Goal: Task Accomplishment & Management: Complete application form

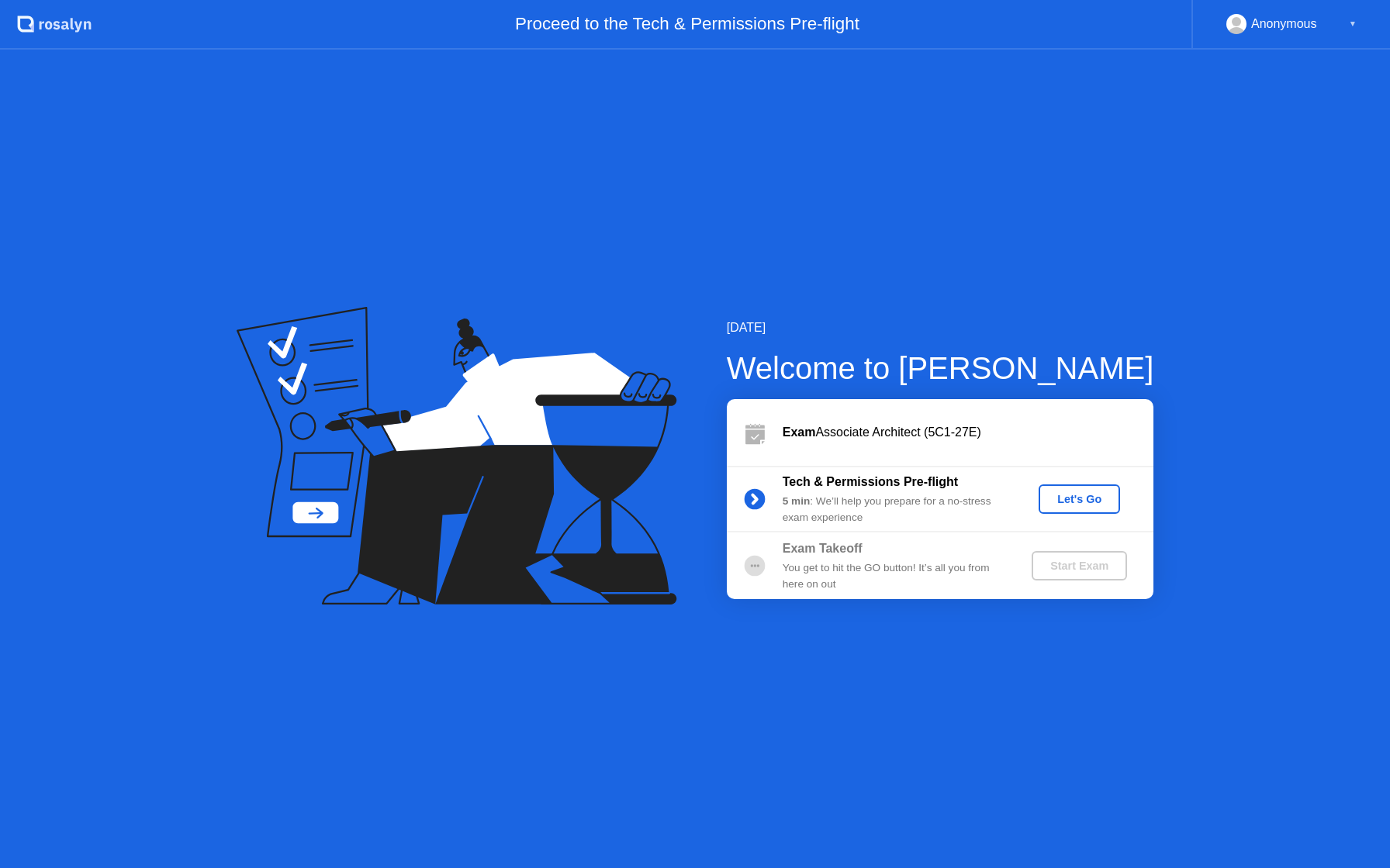
click at [1084, 505] on div "Let's Go" at bounding box center [1079, 499] width 69 height 12
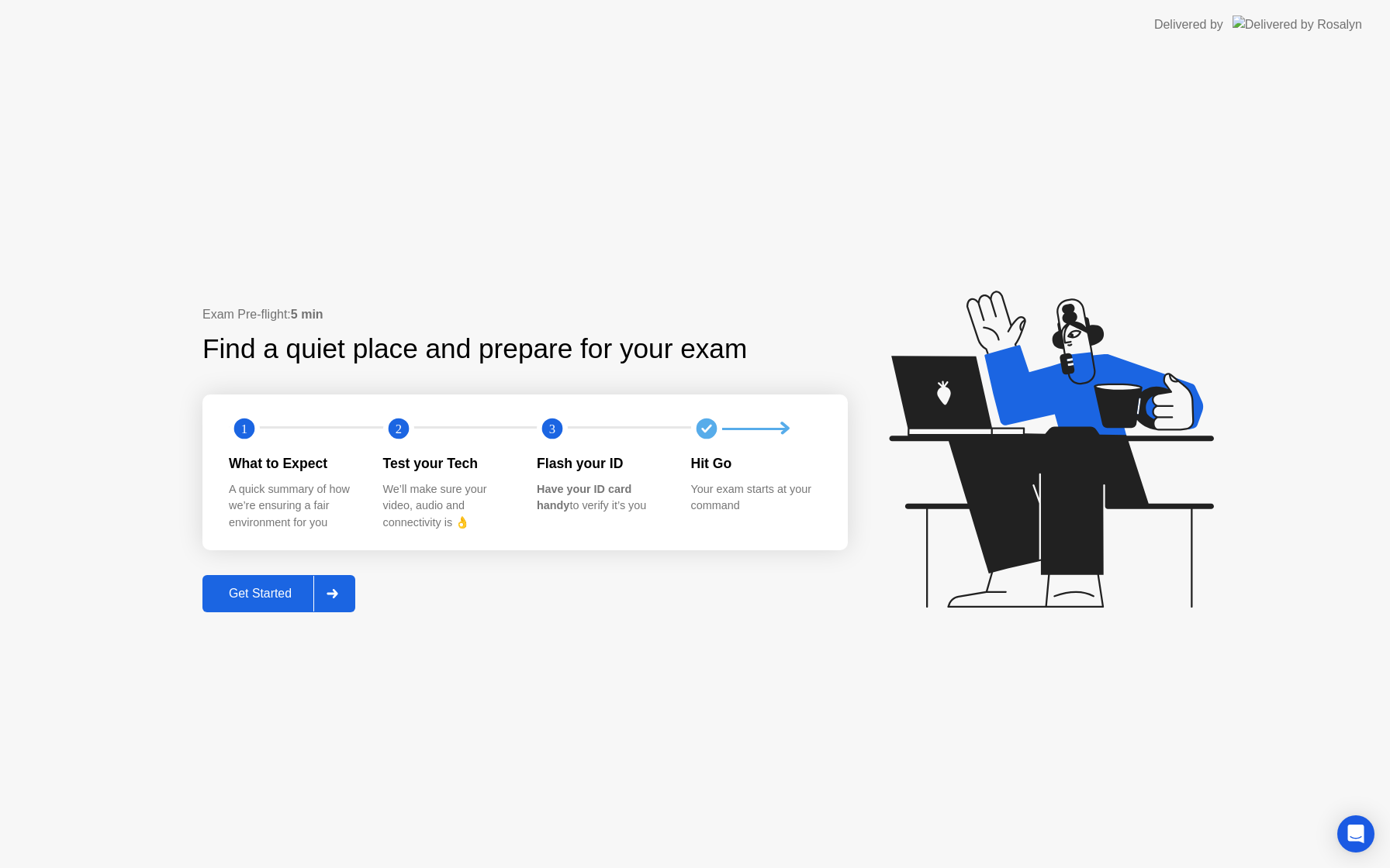
click at [259, 595] on div "Get Started" at bounding box center [260, 594] width 107 height 14
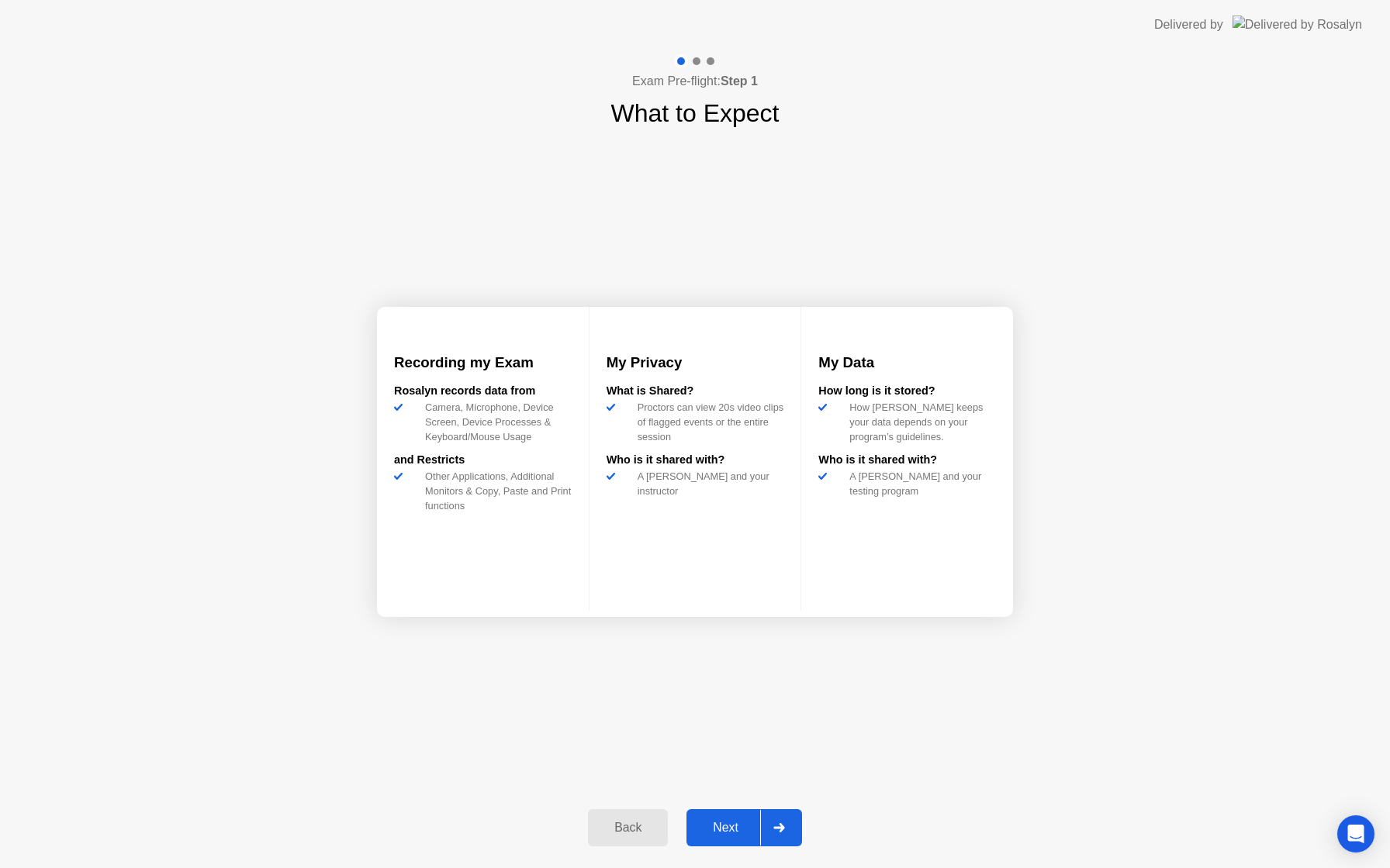
click at [725, 833] on div "Next" at bounding box center [726, 828] width 69 height 14
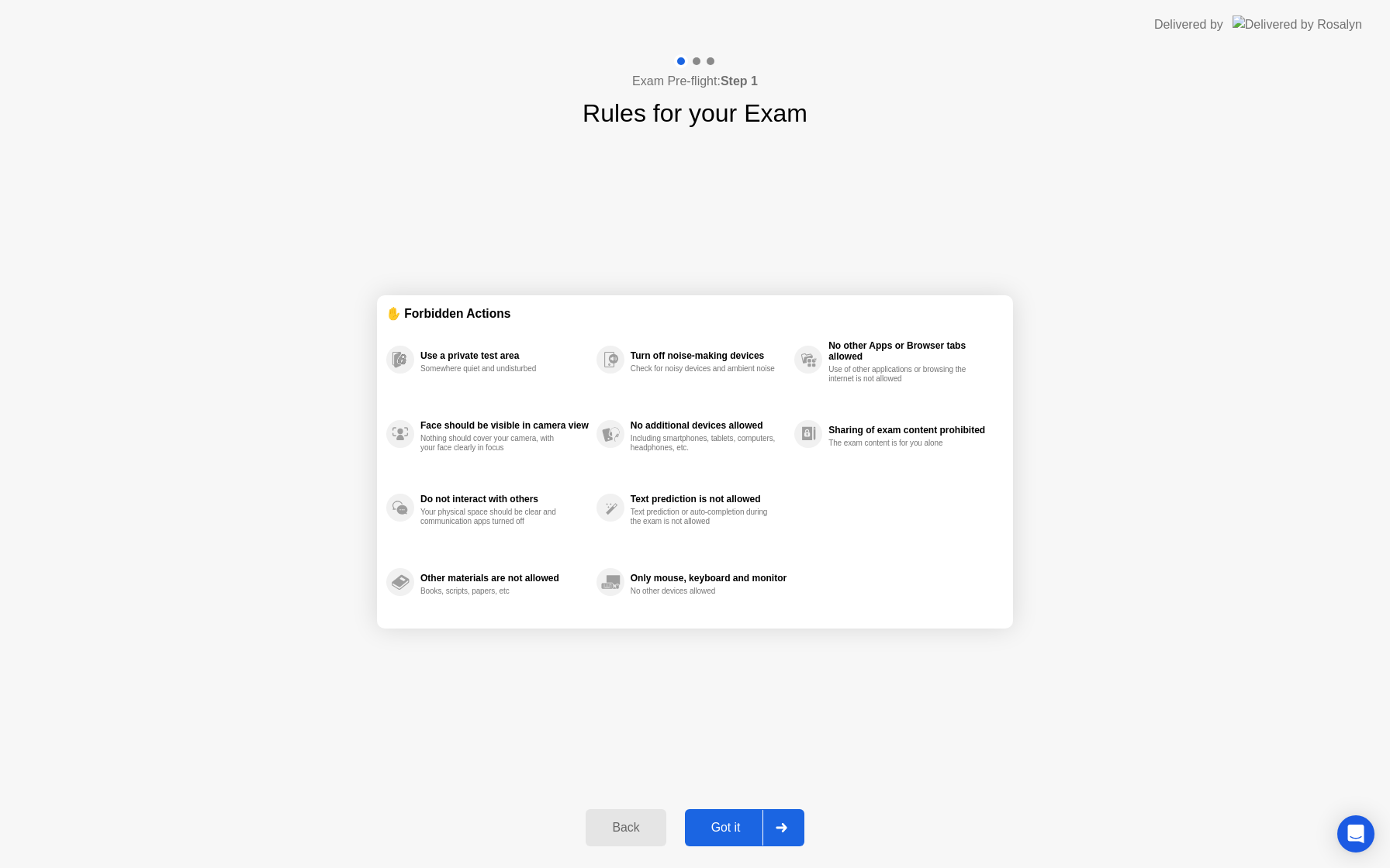
click at [725, 833] on div "Got it" at bounding box center [726, 828] width 73 height 14
select select "**********"
select select "*******"
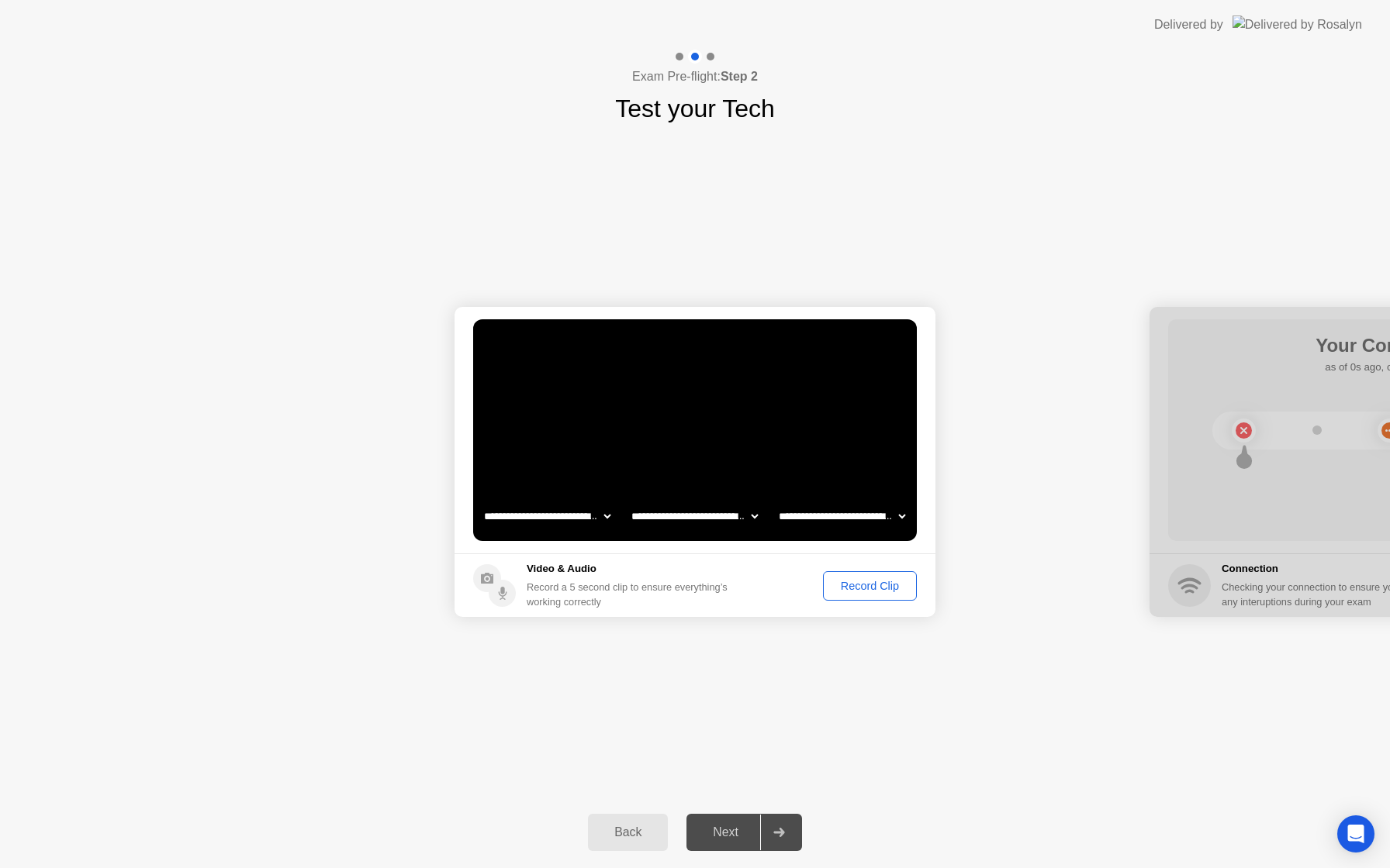
click at [874, 596] on button "Record Clip" at bounding box center [869, 586] width 94 height 29
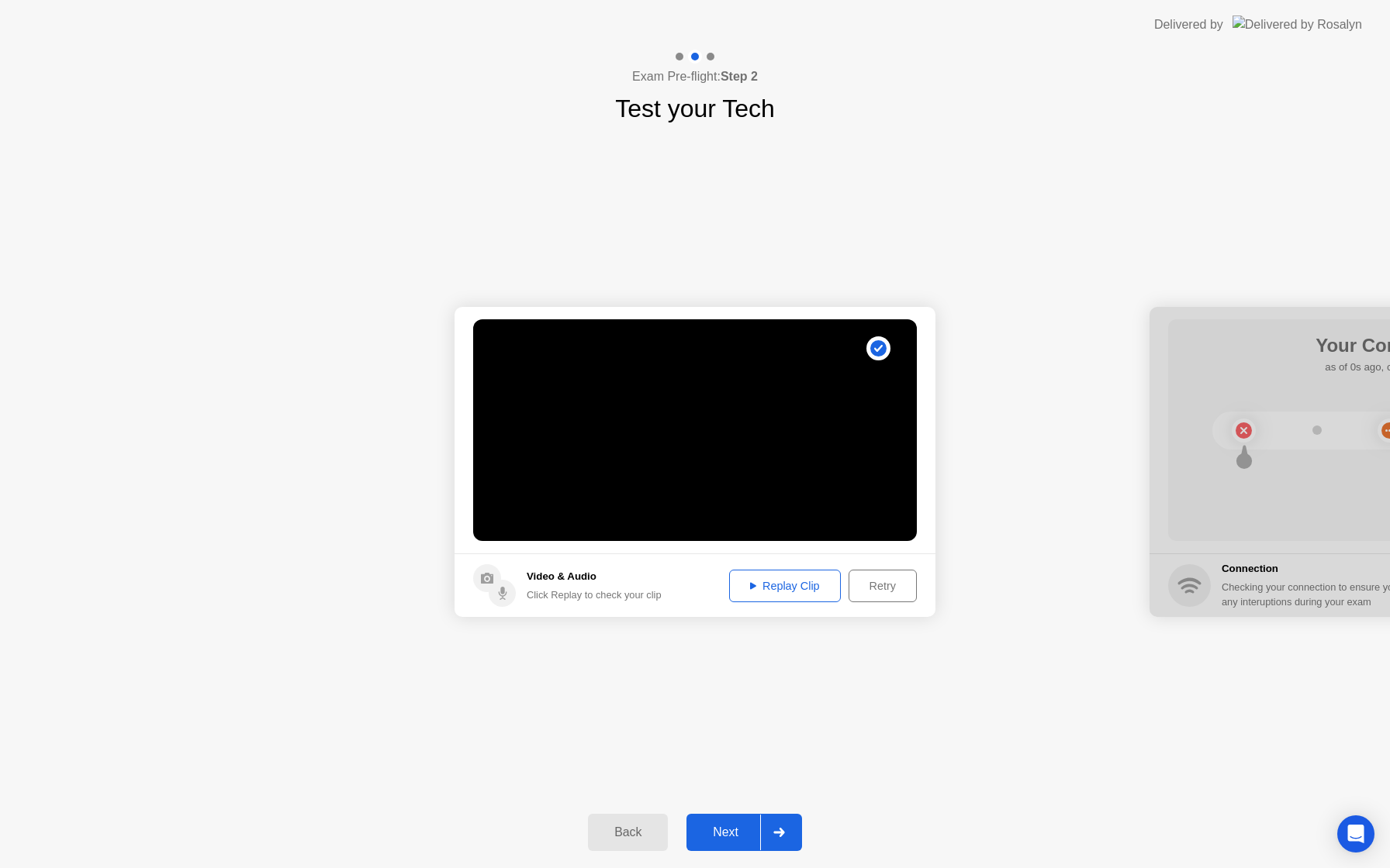
click at [722, 833] on div "Next" at bounding box center [726, 833] width 69 height 14
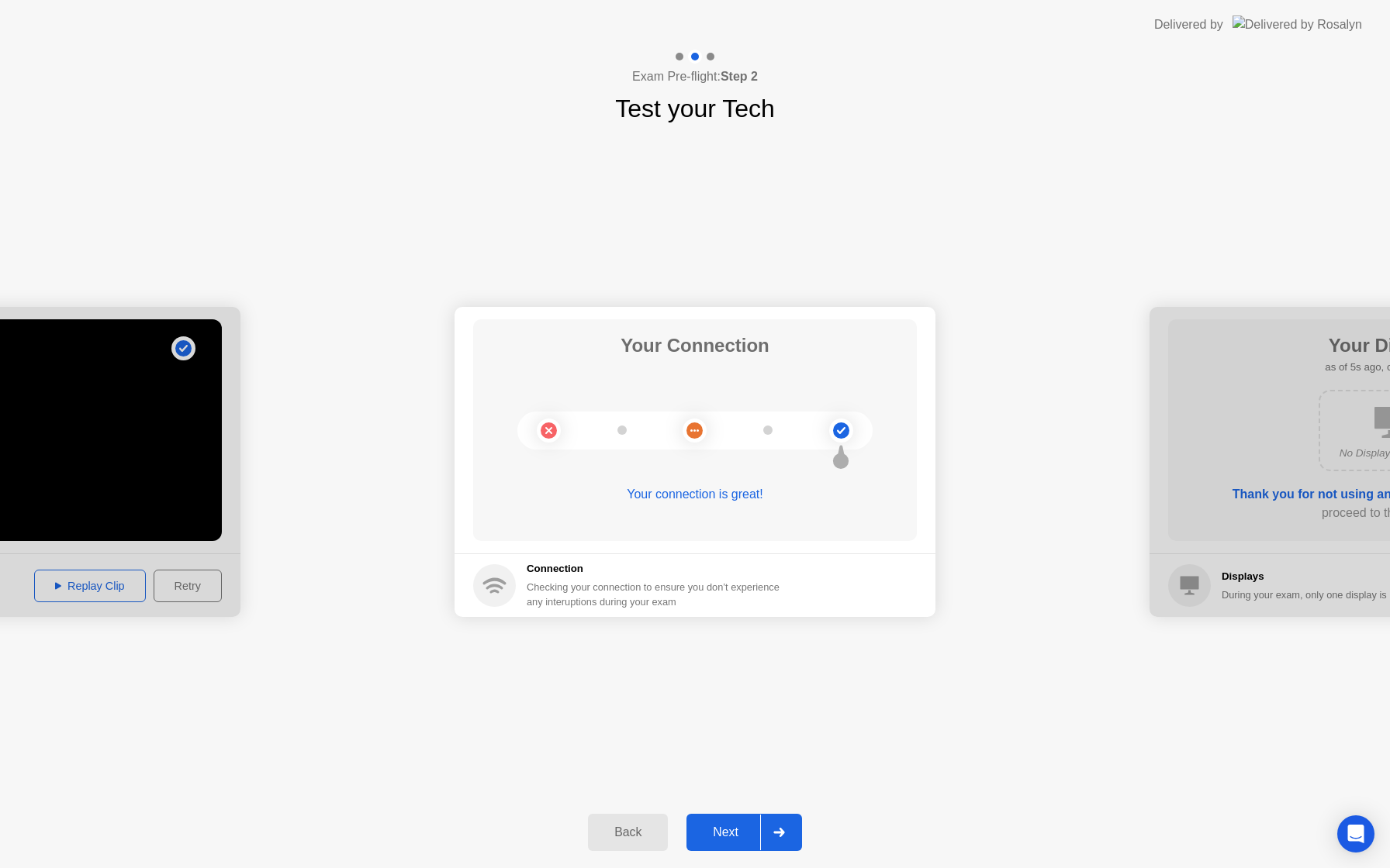
click at [716, 828] on div "Next" at bounding box center [726, 833] width 69 height 14
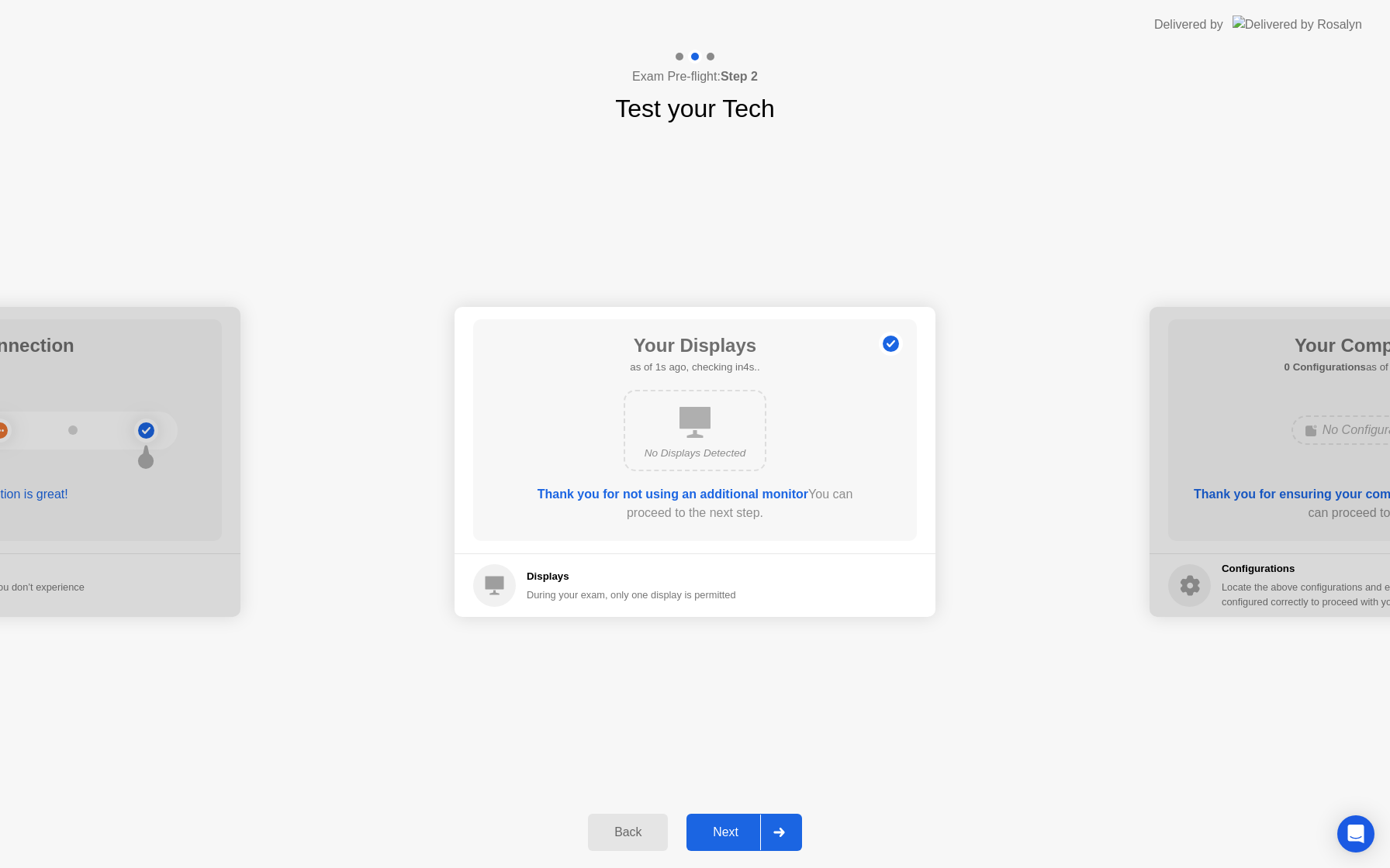
click at [716, 828] on div "Next" at bounding box center [726, 833] width 69 height 14
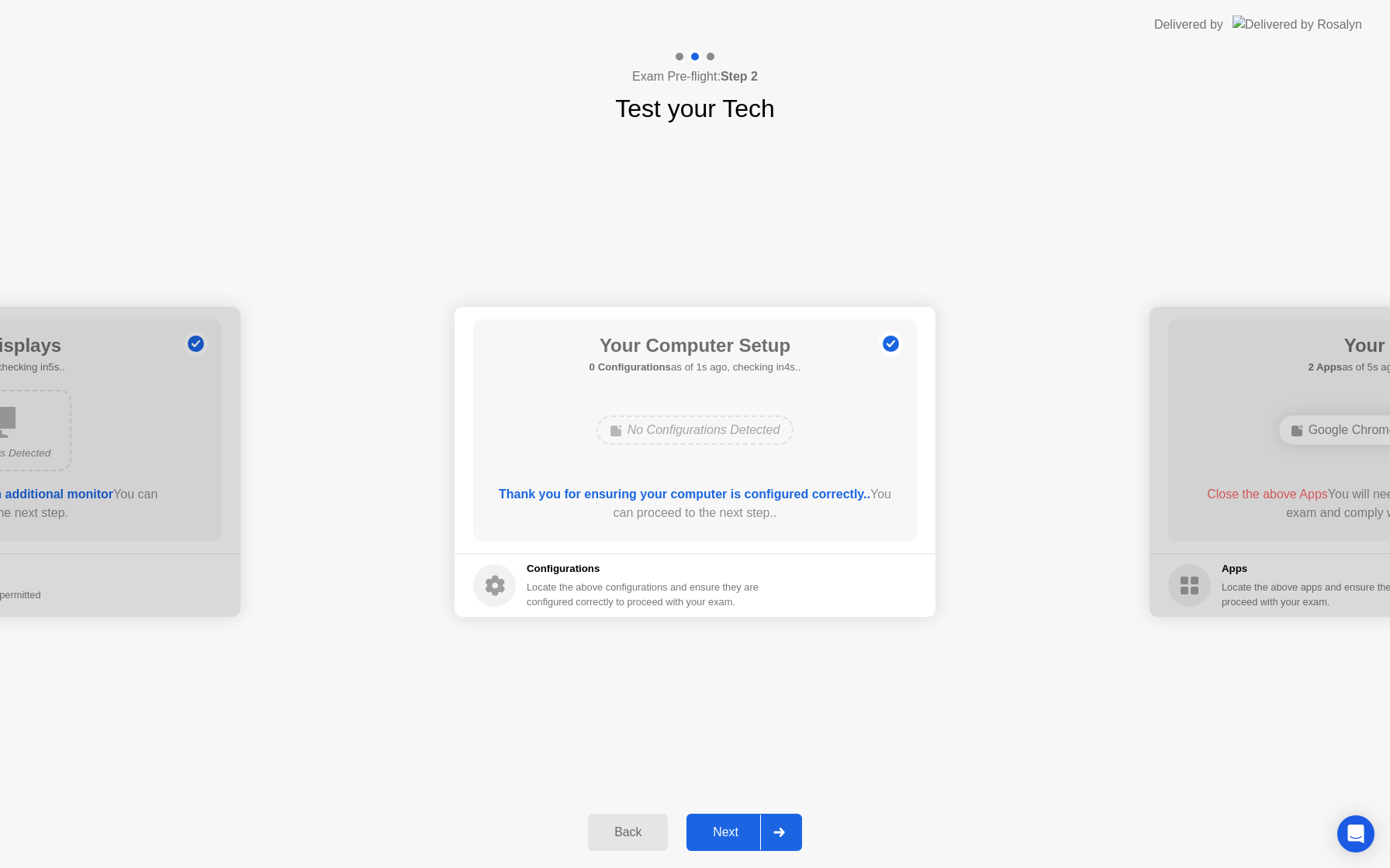
click at [716, 828] on div "Next" at bounding box center [726, 833] width 69 height 14
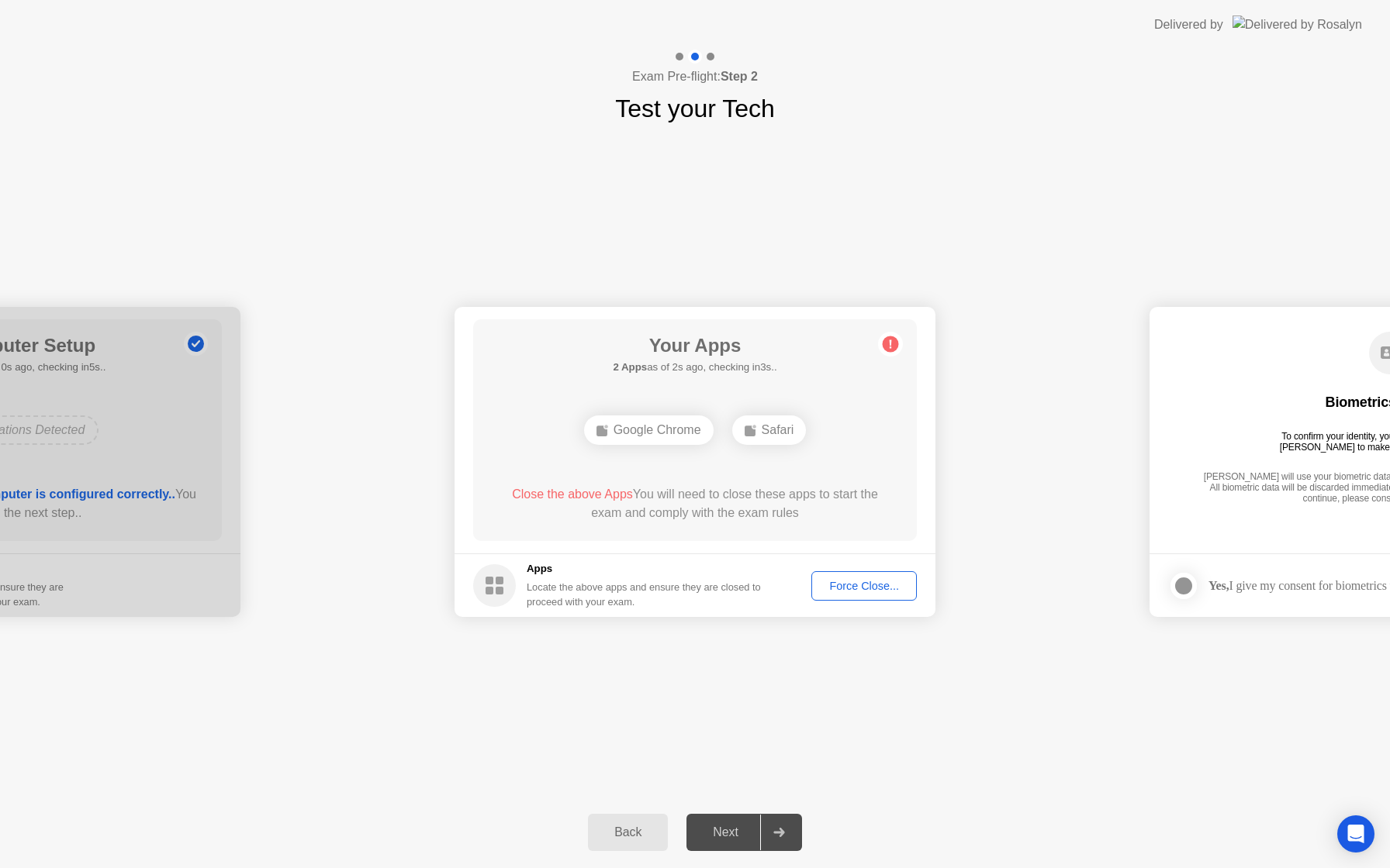
click at [860, 582] on div "Force Close..." at bounding box center [864, 586] width 95 height 12
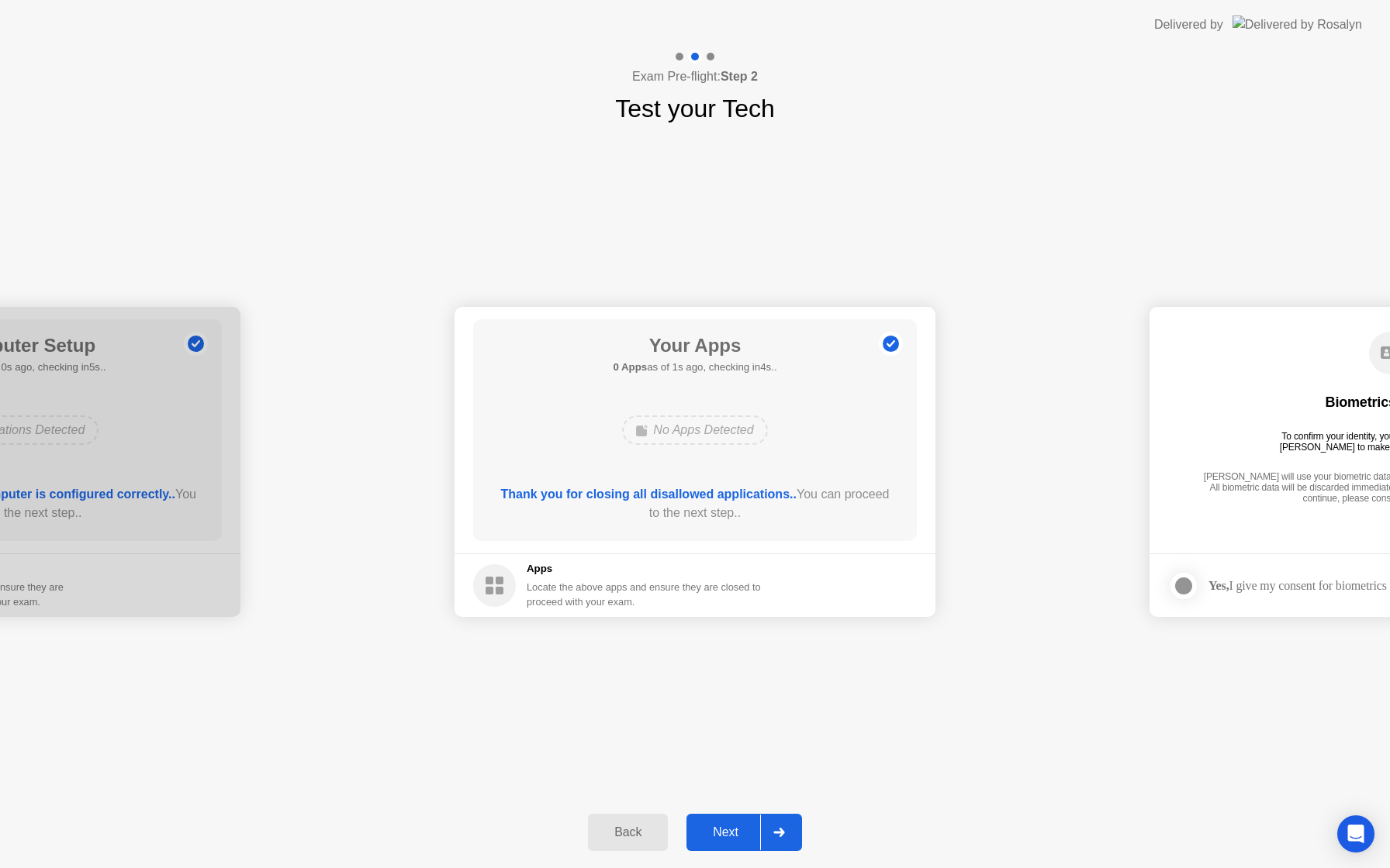
click at [744, 831] on div "Next" at bounding box center [726, 833] width 69 height 14
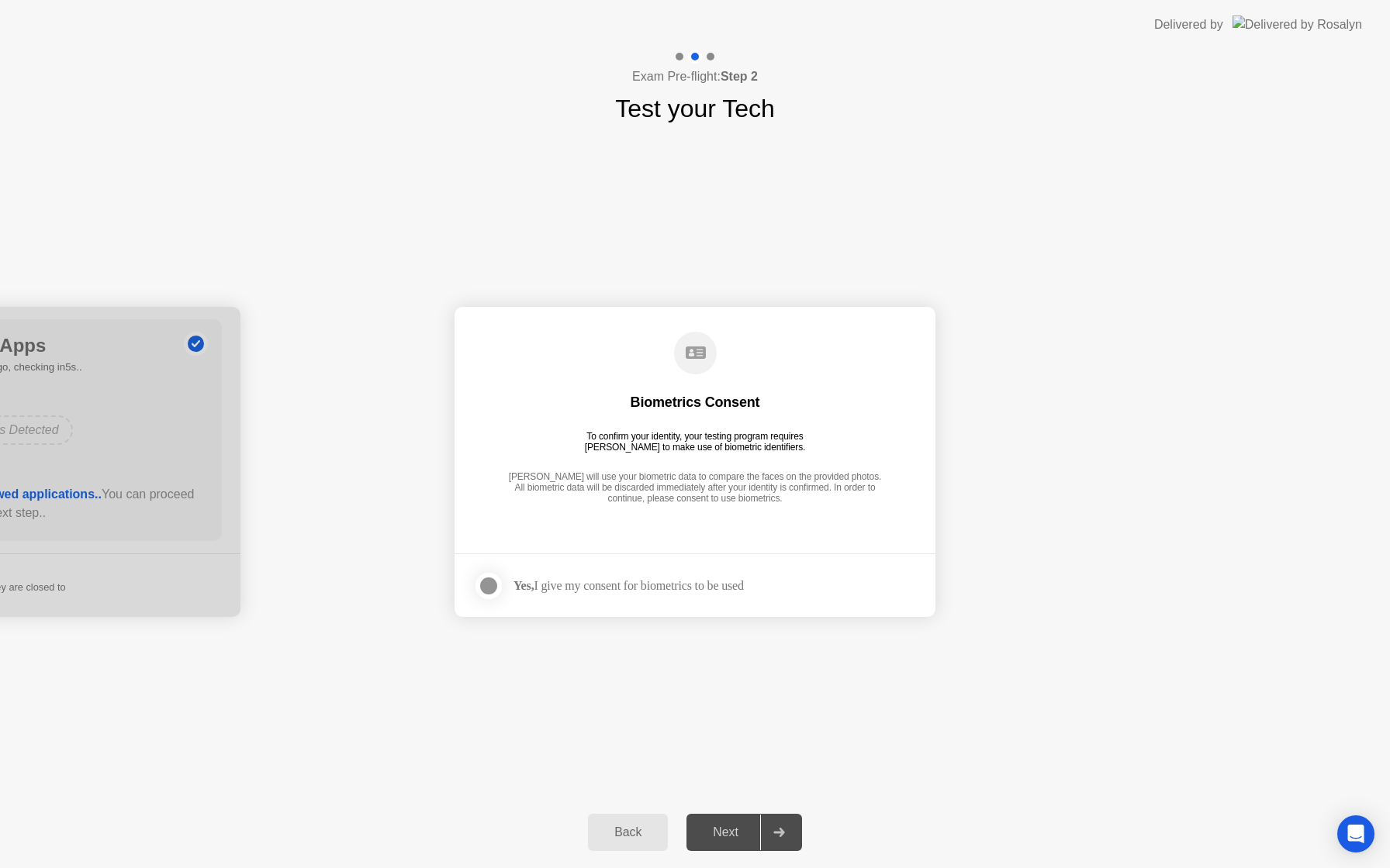
click at [487, 587] on div at bounding box center [488, 586] width 19 height 19
click at [742, 828] on div "Next" at bounding box center [726, 833] width 69 height 14
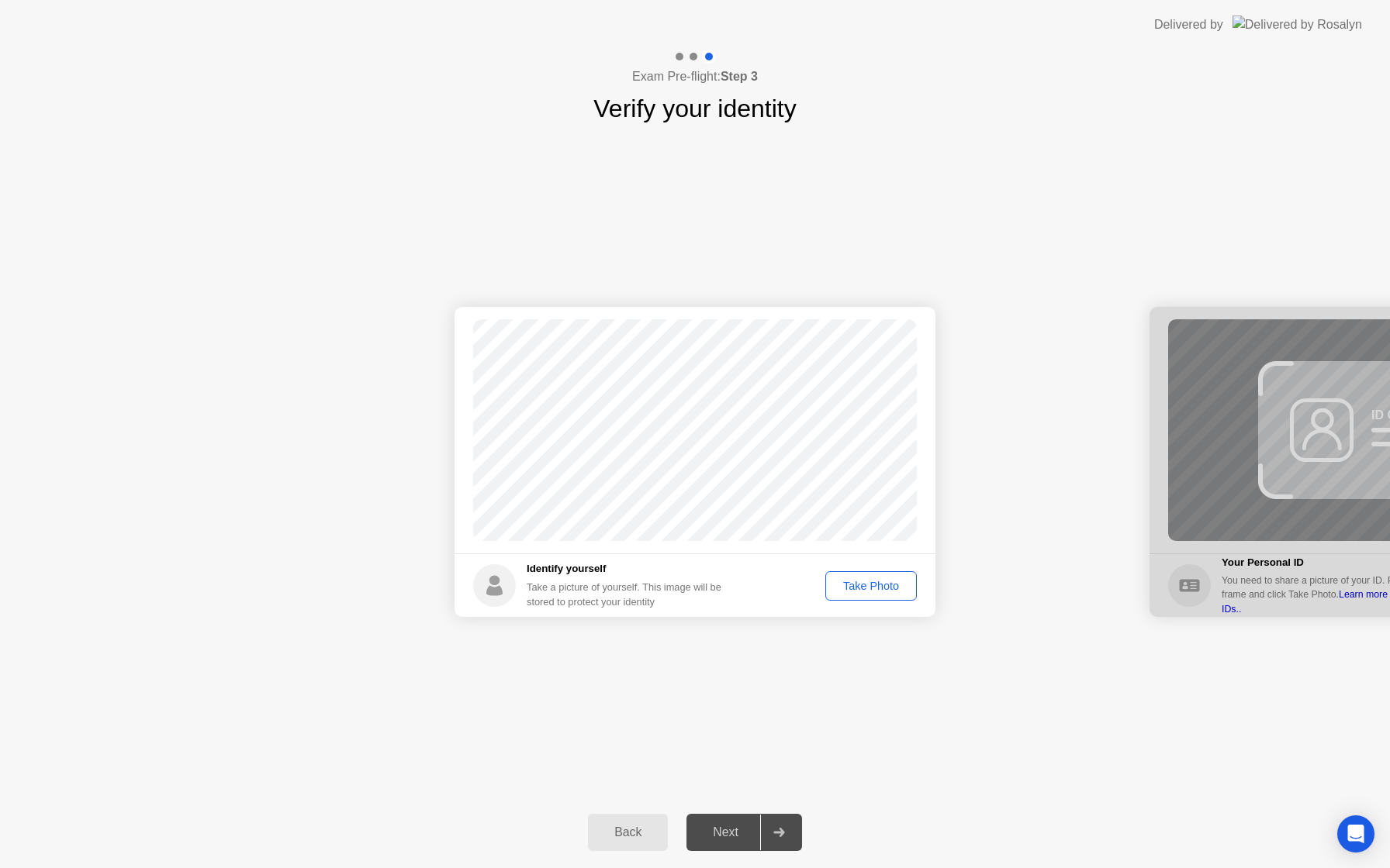
click at [884, 589] on div "Take Photo" at bounding box center [871, 586] width 81 height 12
click at [726, 832] on div "Next" at bounding box center [726, 833] width 69 height 14
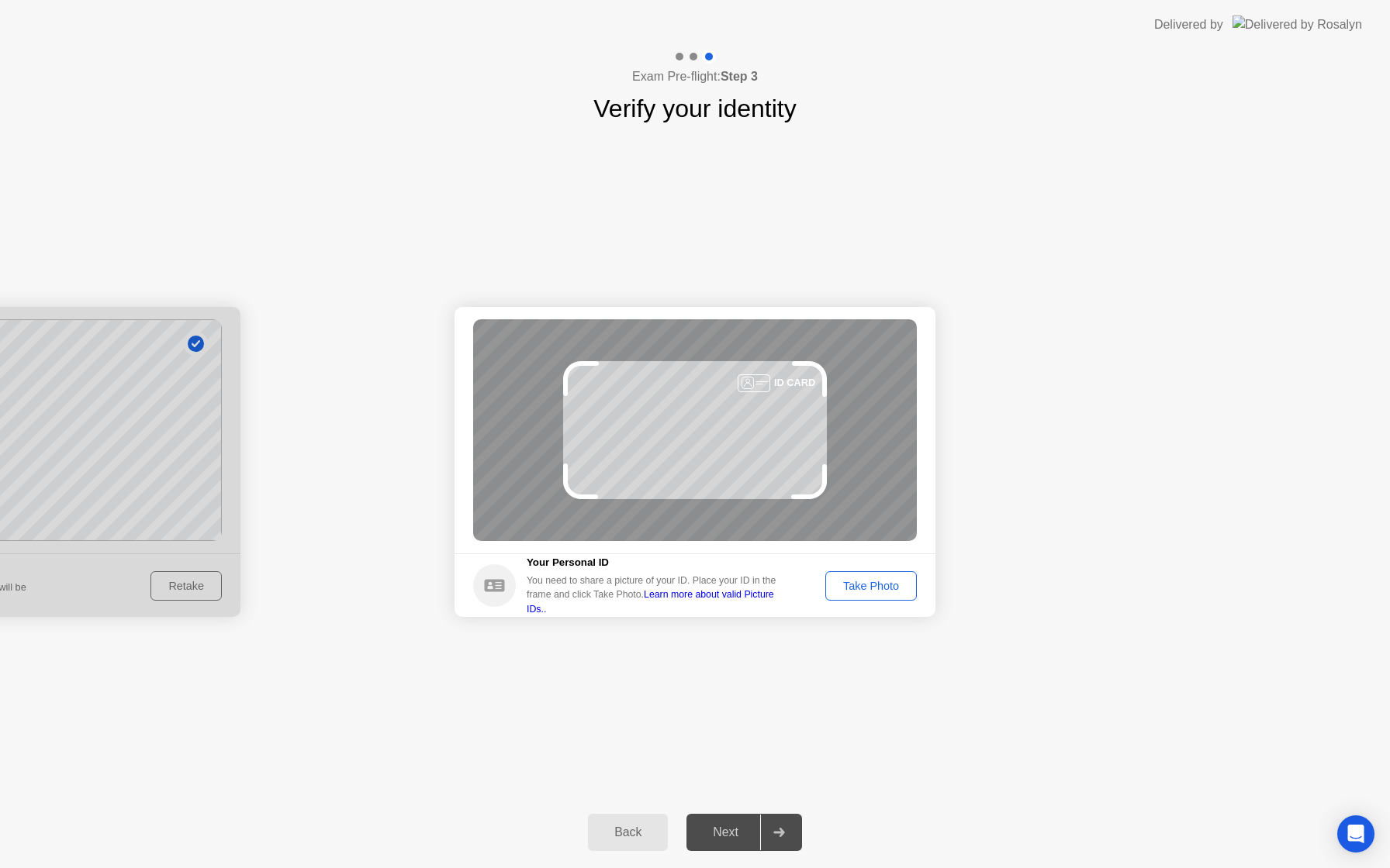
click at [738, 831] on div "Next" at bounding box center [726, 833] width 69 height 14
click at [867, 591] on div "Take Photo" at bounding box center [871, 586] width 81 height 12
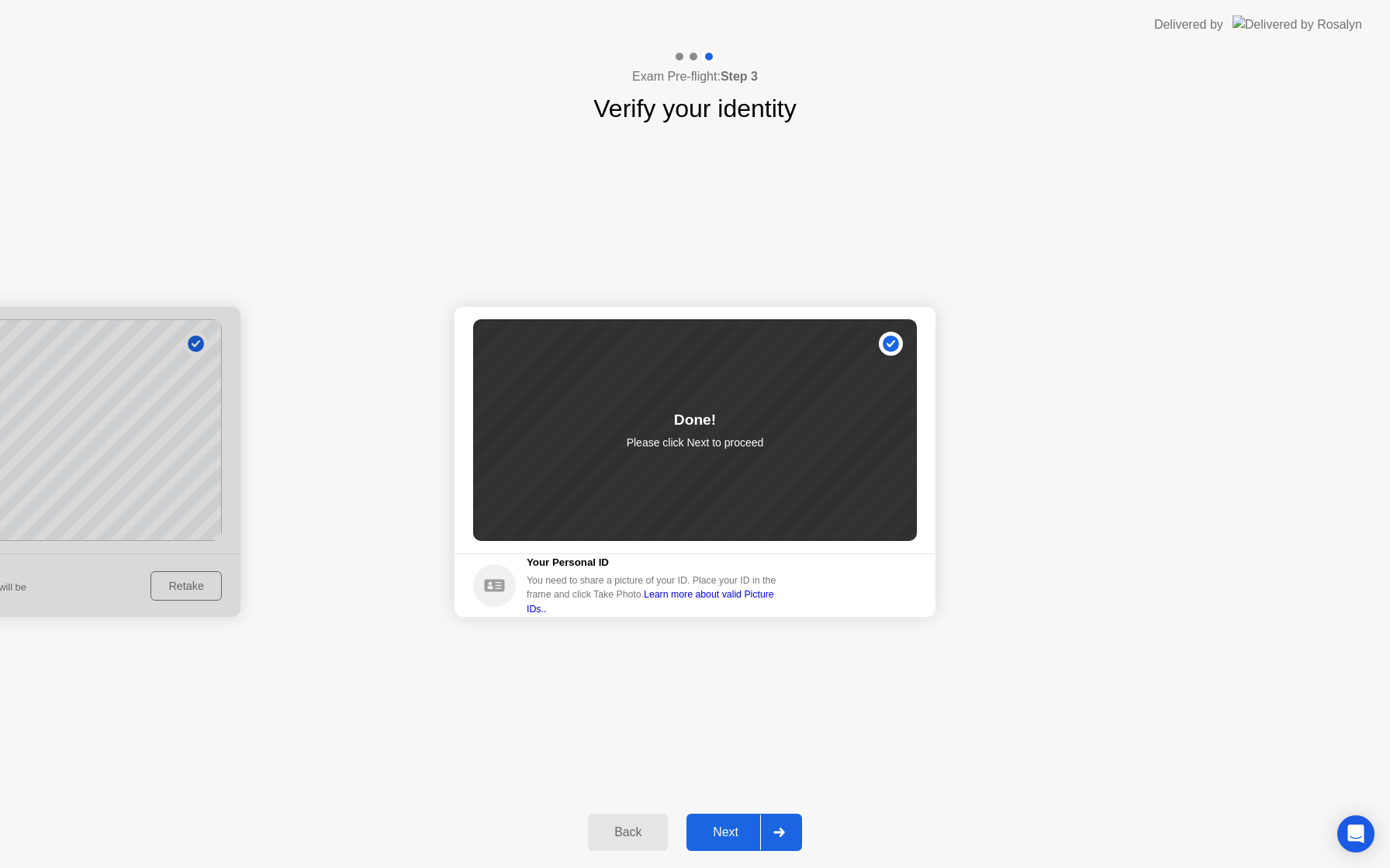
click at [719, 828] on div "Next" at bounding box center [726, 833] width 69 height 14
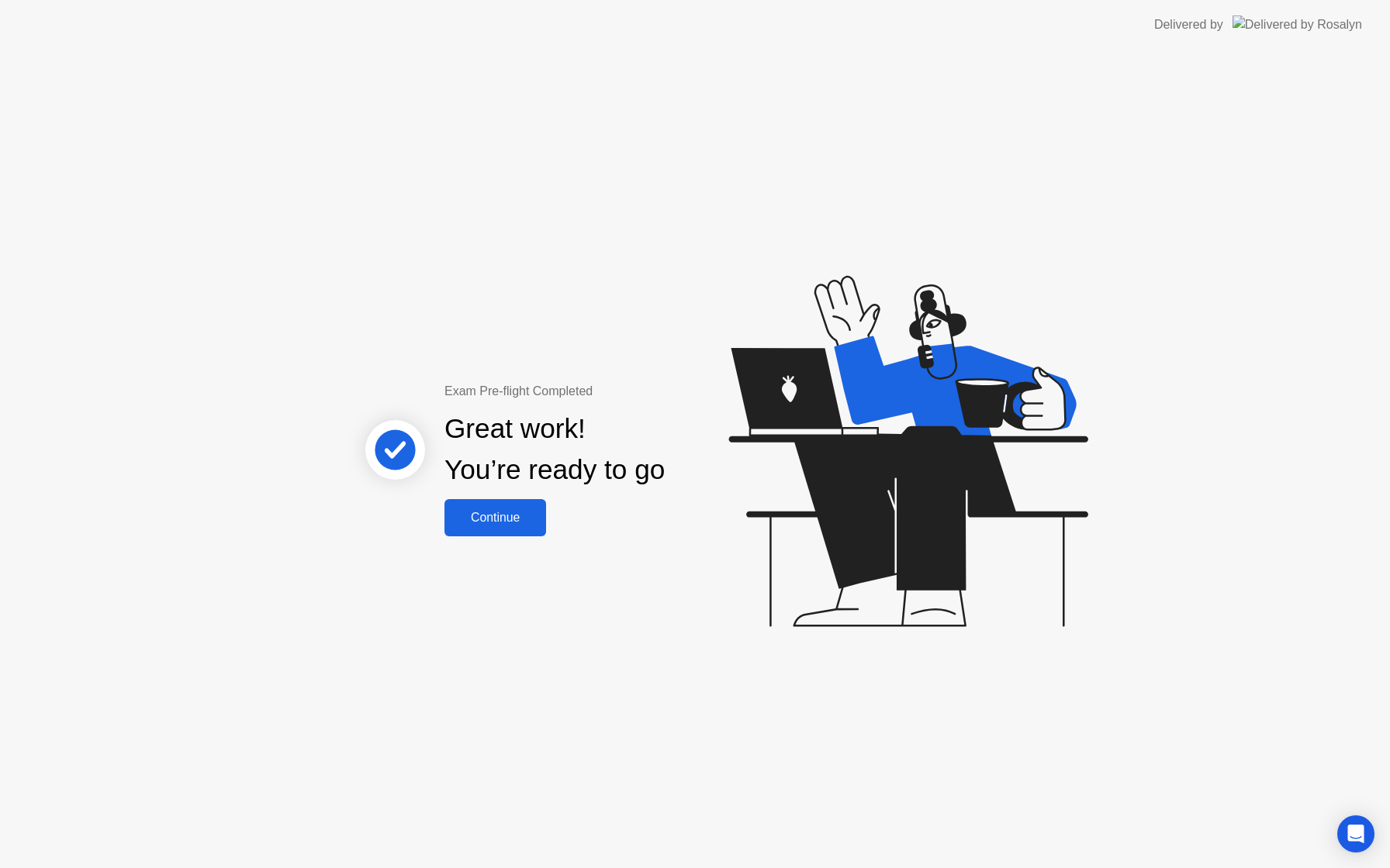
click at [517, 521] on div "Continue" at bounding box center [494, 517] width 92 height 14
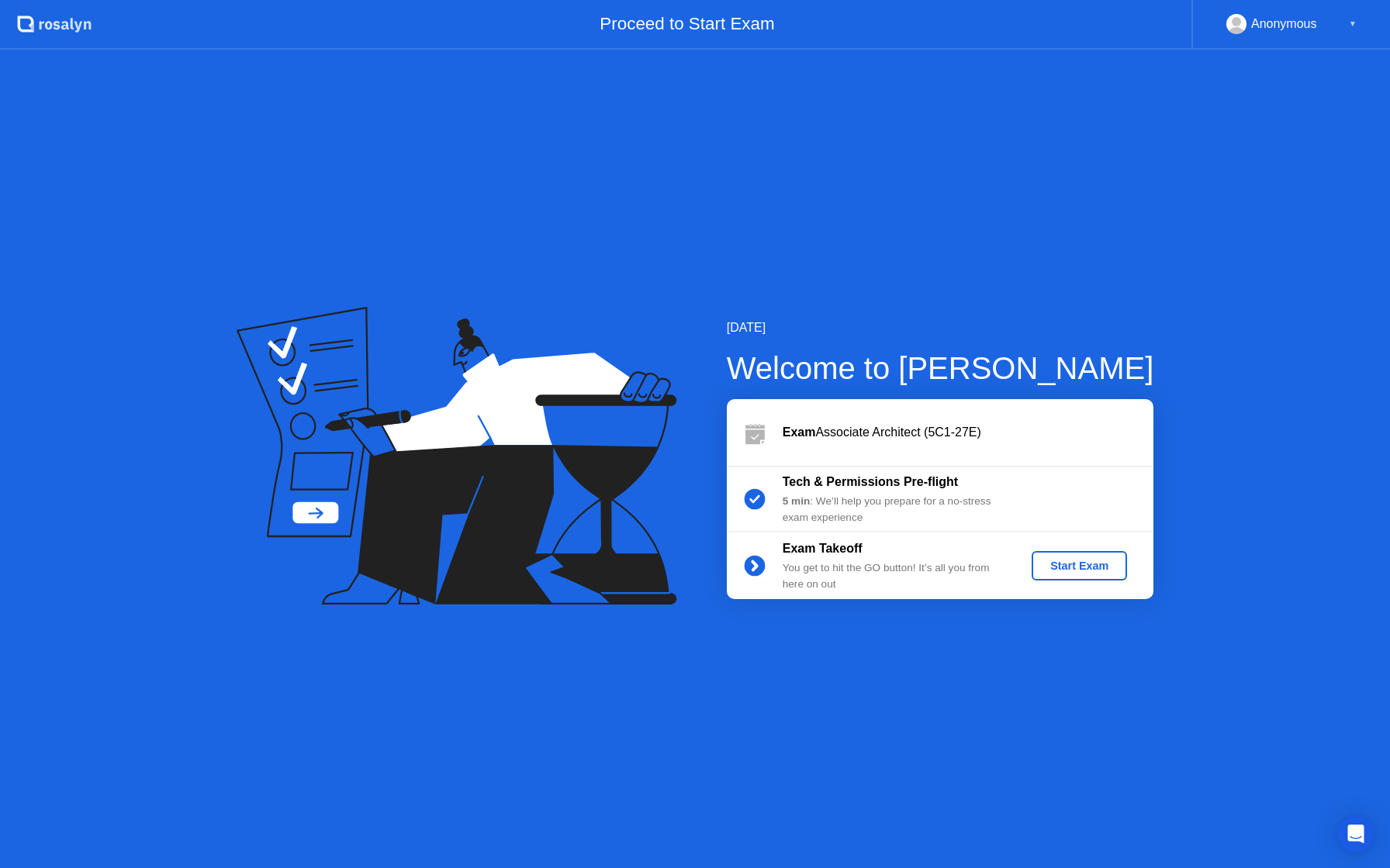
click at [1095, 566] on div "Start Exam" at bounding box center [1079, 565] width 83 height 12
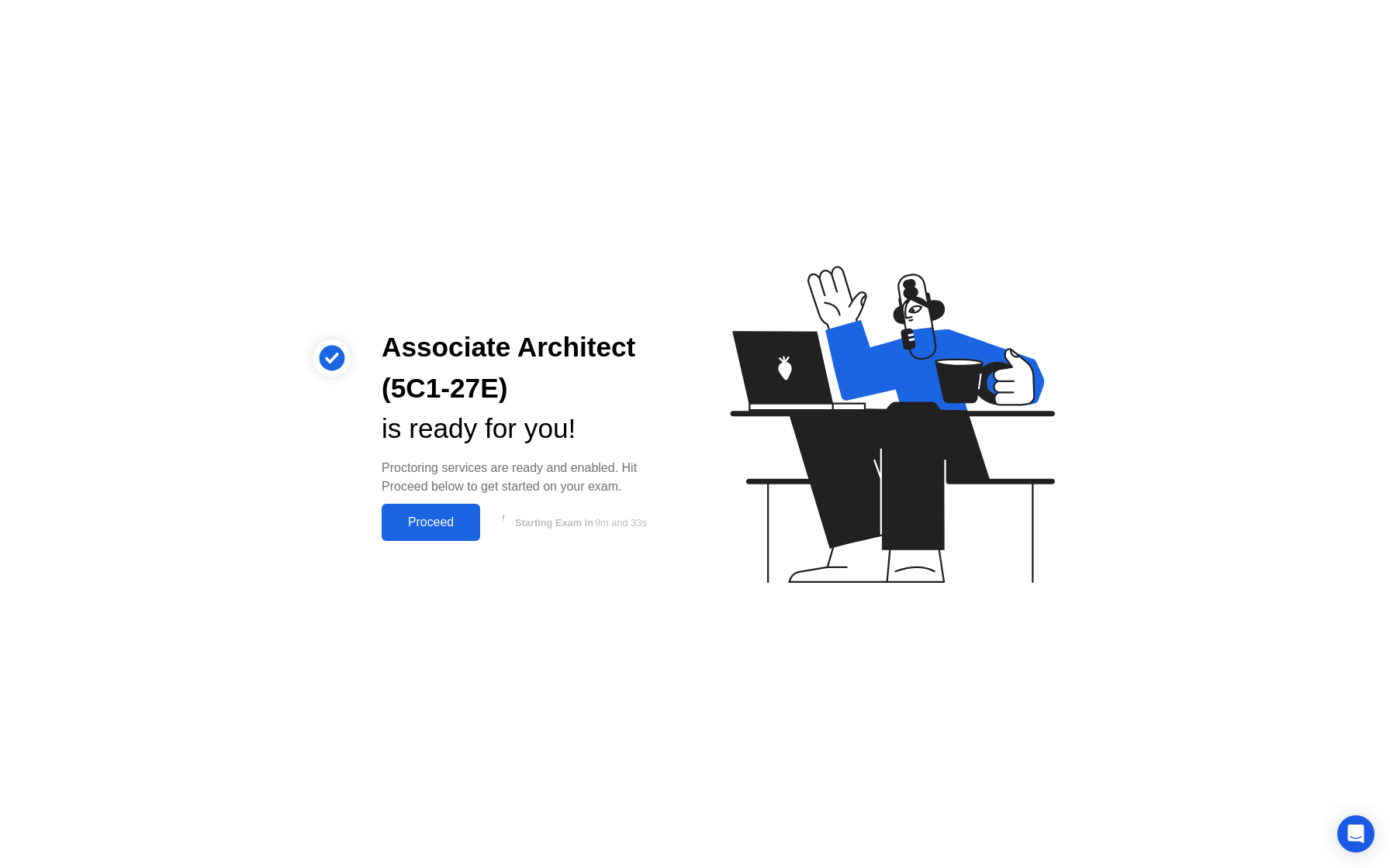
click at [462, 516] on div "Proceed" at bounding box center [431, 523] width 89 height 14
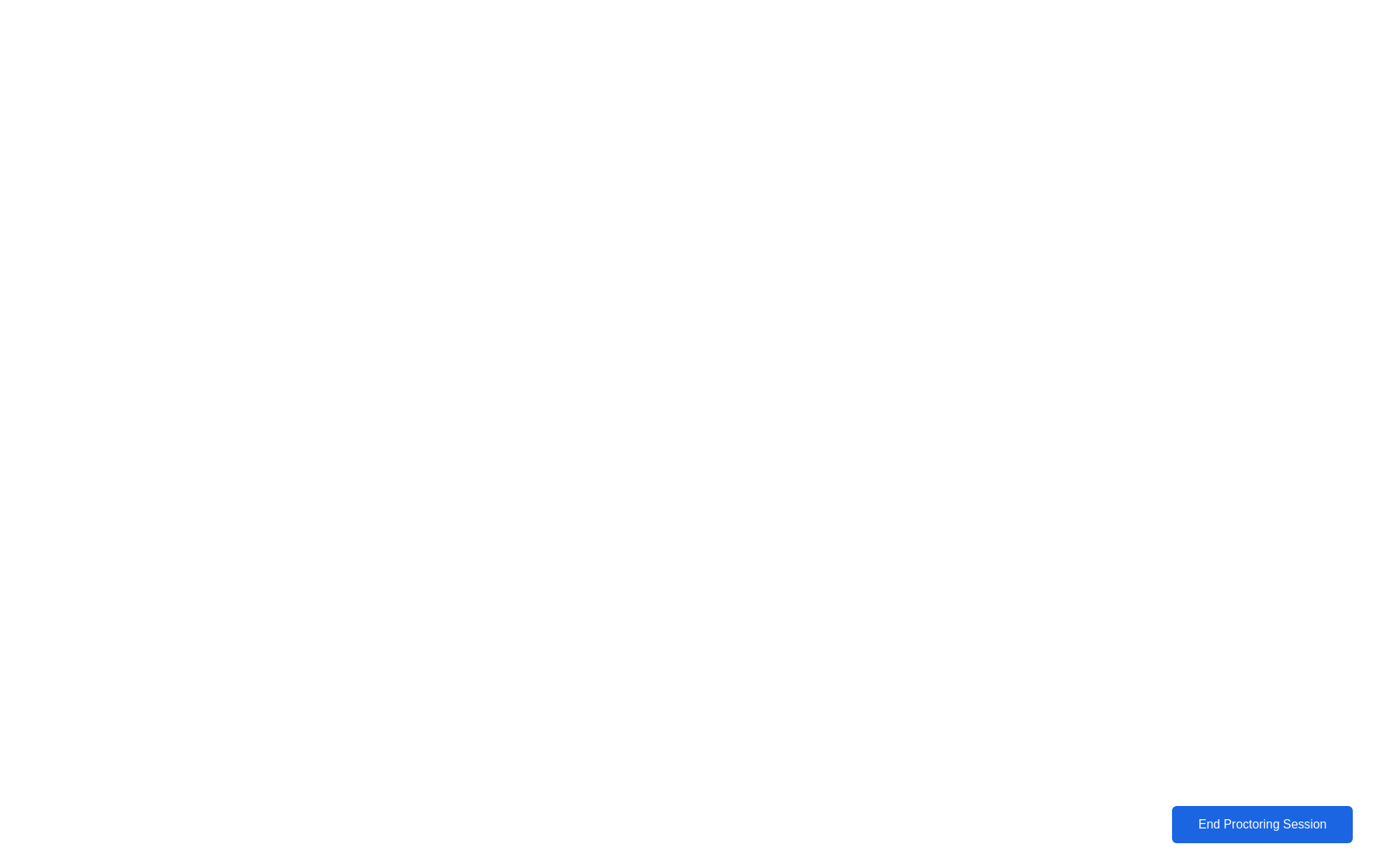
click at [1202, 830] on div "End Proctoring Session" at bounding box center [1262, 825] width 174 height 14
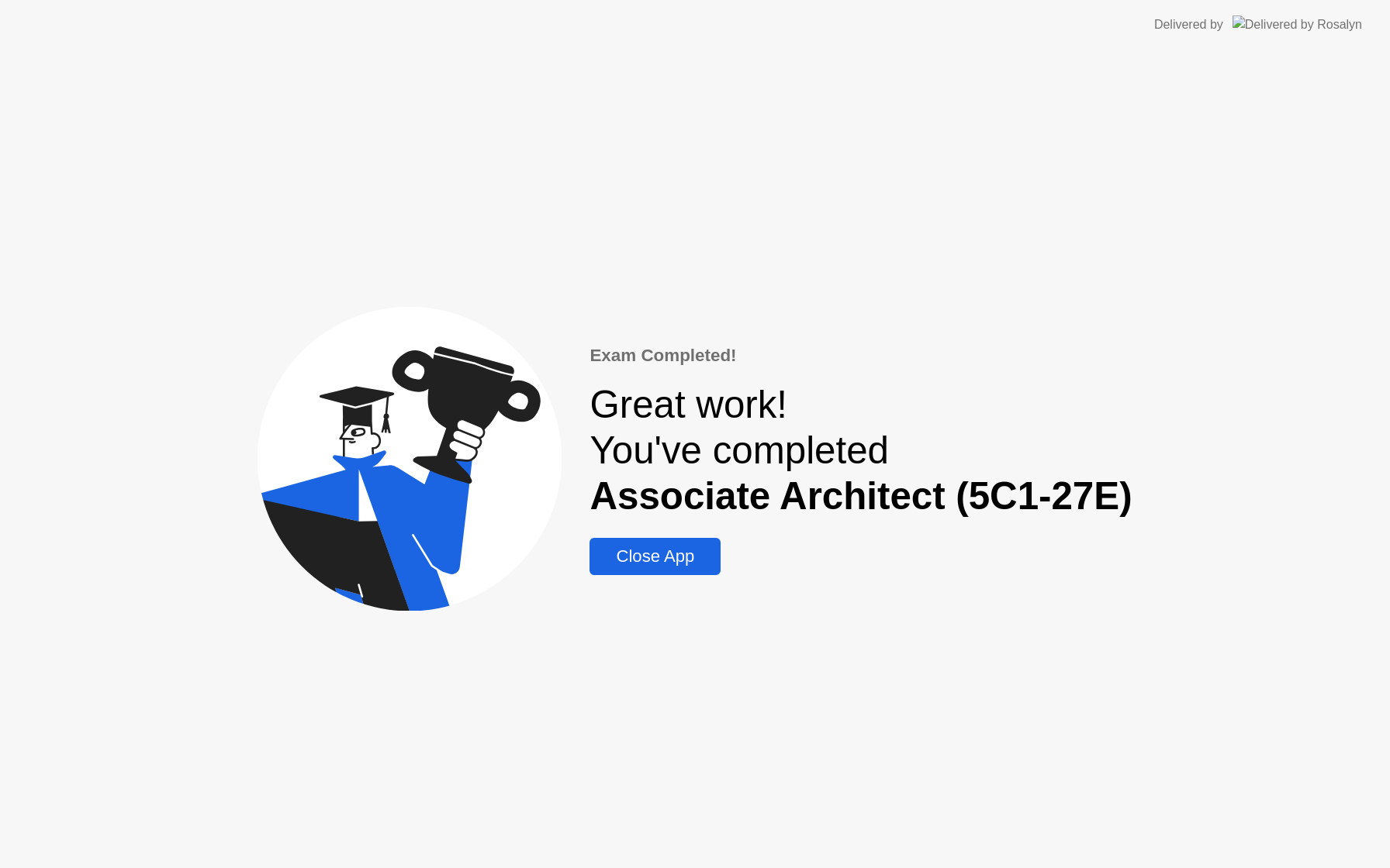
click at [679, 542] on button "Close App" at bounding box center [655, 556] width 131 height 37
